Goal: Transaction & Acquisition: Download file/media

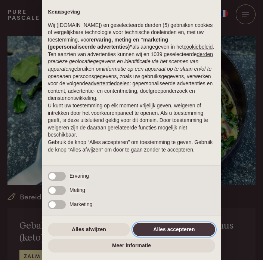
click at [176, 226] on button "Alles accepteren" at bounding box center [174, 229] width 82 height 13
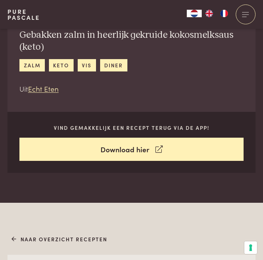
scroll to position [199, 0]
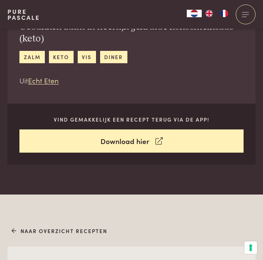
click at [143, 143] on link "Download hier" at bounding box center [131, 141] width 224 height 24
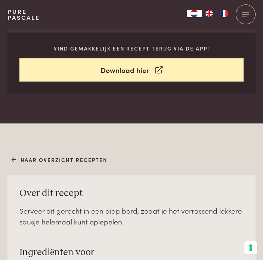
scroll to position [268, 0]
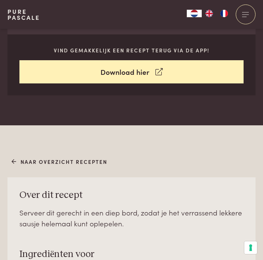
click at [136, 74] on link "Download hier" at bounding box center [131, 72] width 224 height 24
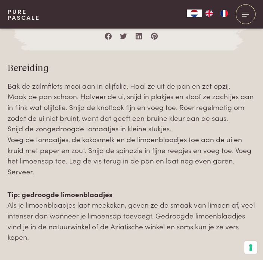
scroll to position [713, 0]
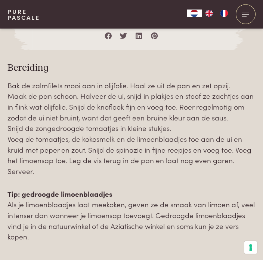
click at [244, 24] on div at bounding box center [246, 14] width 20 height 20
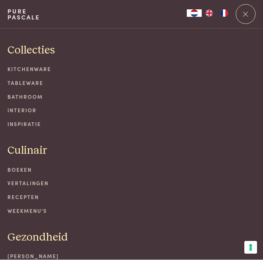
scroll to position [0, 0]
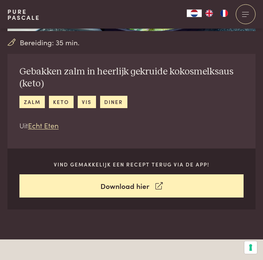
scroll to position [154, 0]
click at [133, 186] on link "Download hier" at bounding box center [131, 186] width 224 height 24
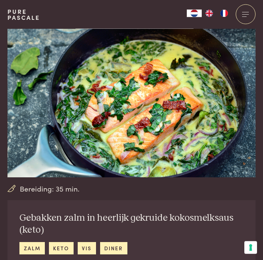
scroll to position [0, 0]
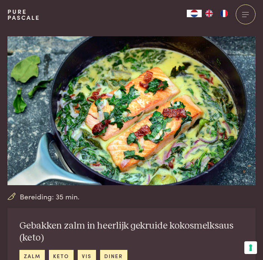
click at [189, 142] on img at bounding box center [131, 110] width 248 height 149
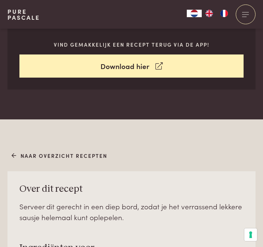
scroll to position [273, 0]
